Goal: Task Accomplishment & Management: Complete application form

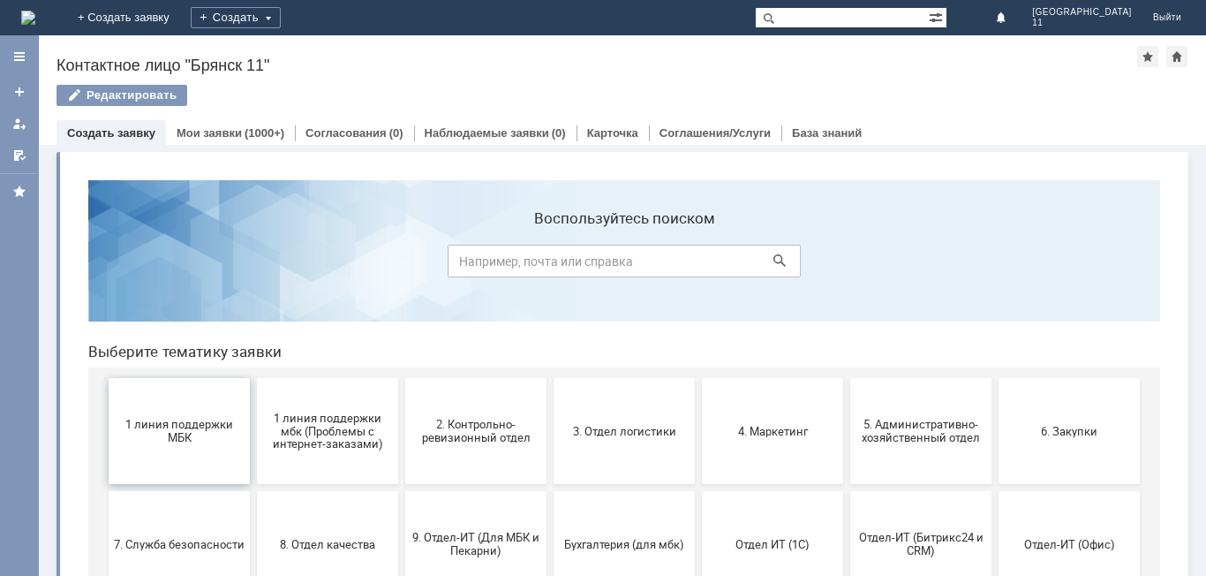
click at [151, 435] on span "1 линия поддержки МБК" at bounding box center [179, 431] width 131 height 26
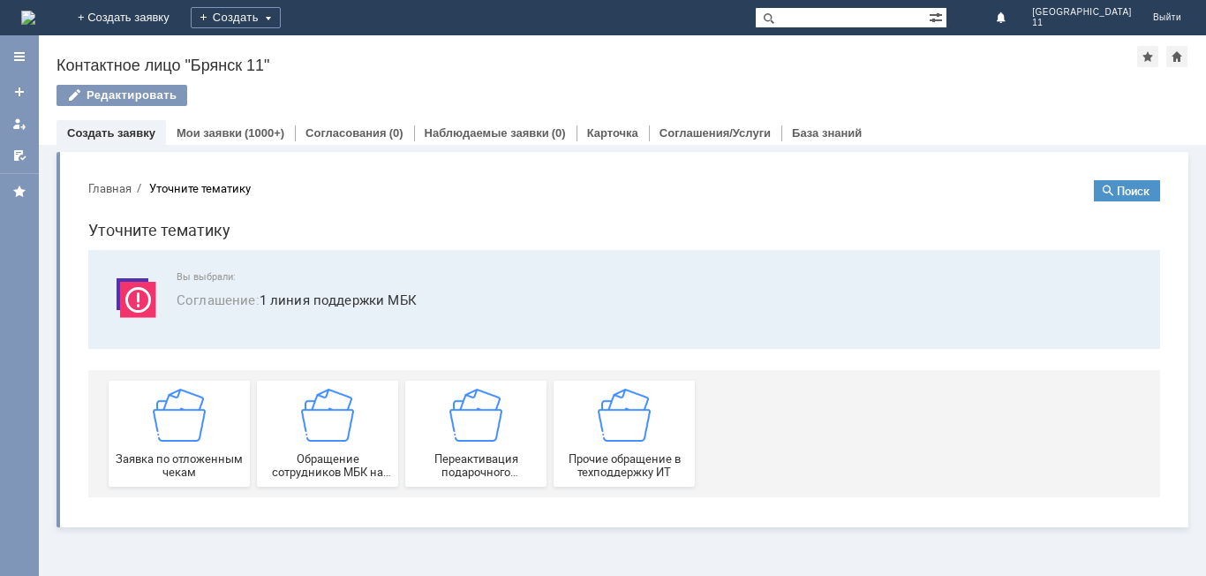
click at [151, 435] on div "Заявка по отложенным чекам" at bounding box center [179, 434] width 131 height 90
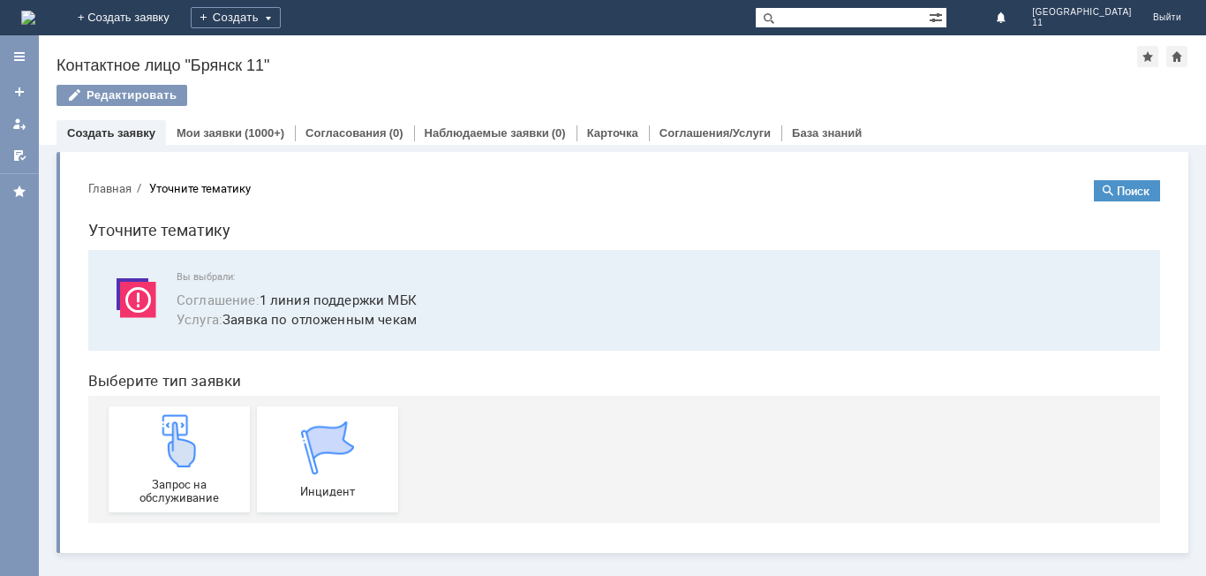
click at [151, 435] on div "Запрос на обслуживание" at bounding box center [179, 459] width 131 height 90
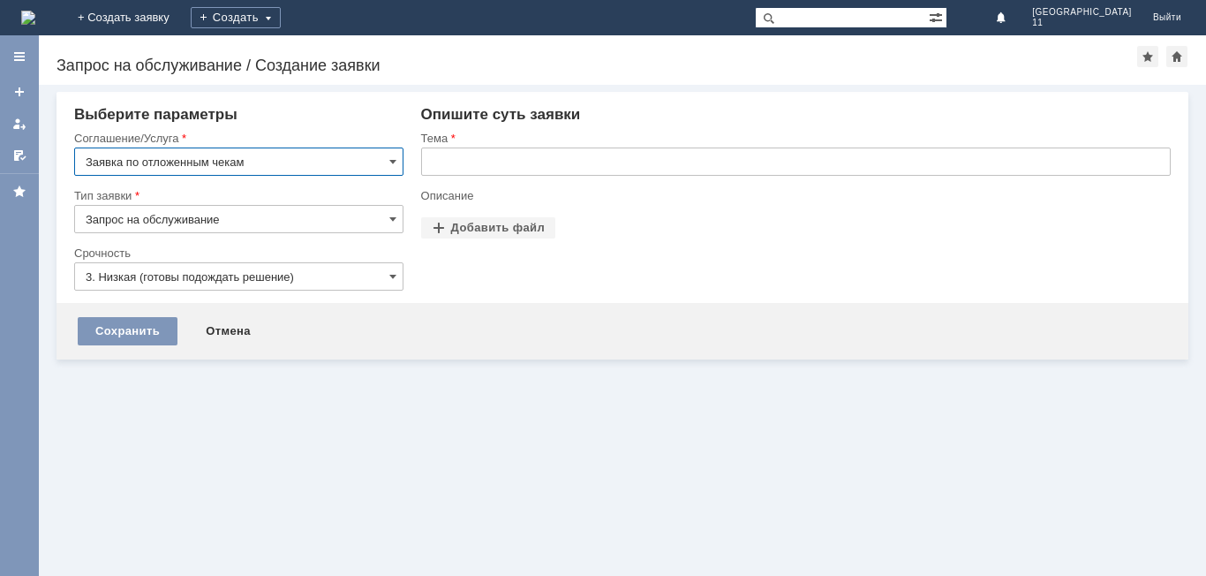
click at [526, 155] on input "text" at bounding box center [796, 161] width 750 height 28
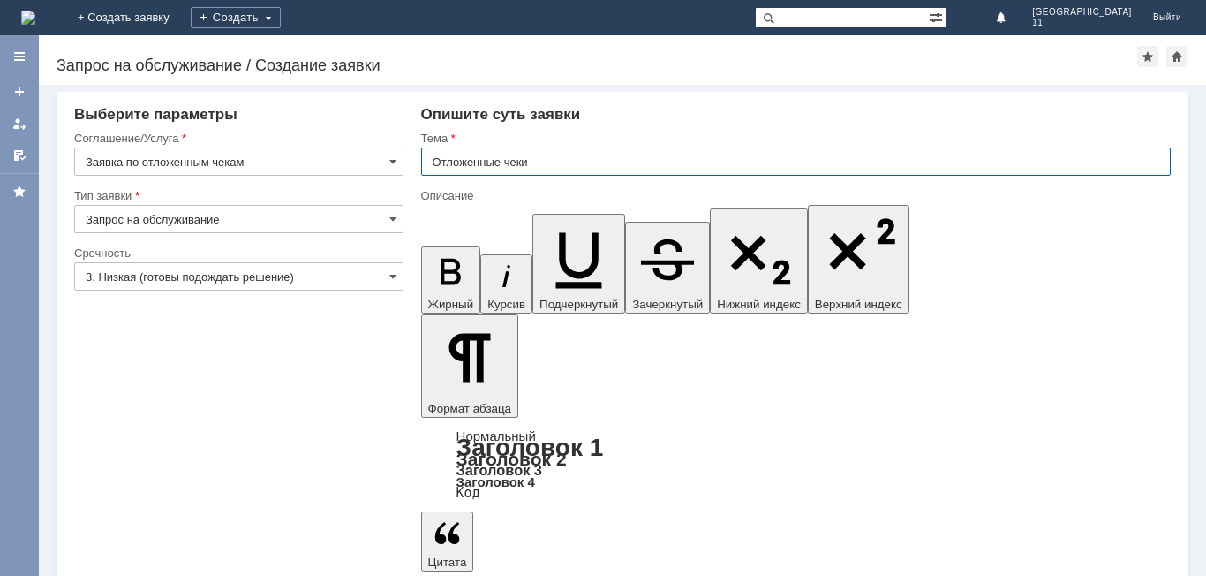
type input "Отложенные чеки"
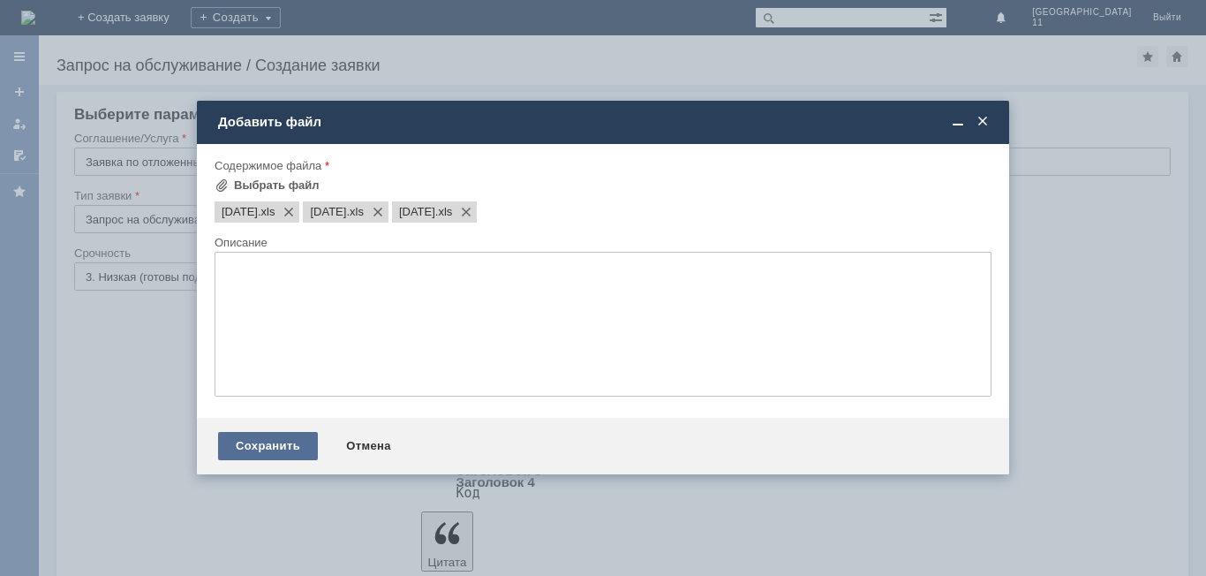
click at [277, 443] on div "Сохранить" at bounding box center [268, 446] width 100 height 28
